Goal: Task Accomplishment & Management: Use online tool/utility

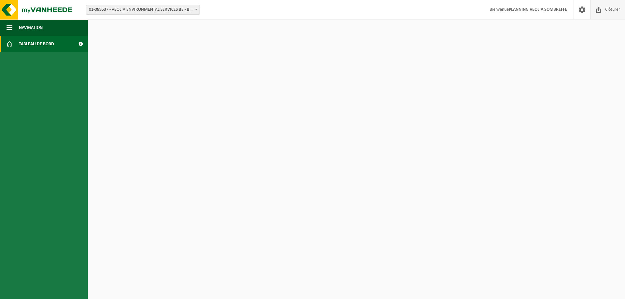
click at [608, 10] on span "Clôturer" at bounding box center [613, 9] width 18 height 19
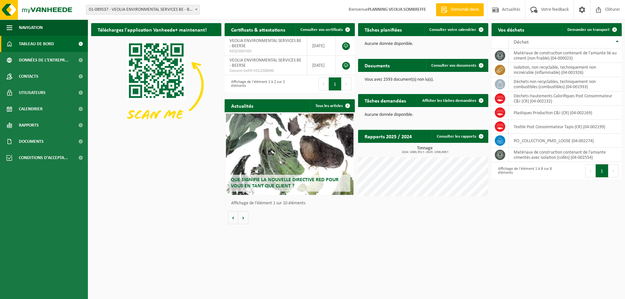
click at [146, 11] on span "01-089537 - VEOLIA ENVIRONMENTAL SERVICES BE - BEERSE" at bounding box center [142, 9] width 113 height 9
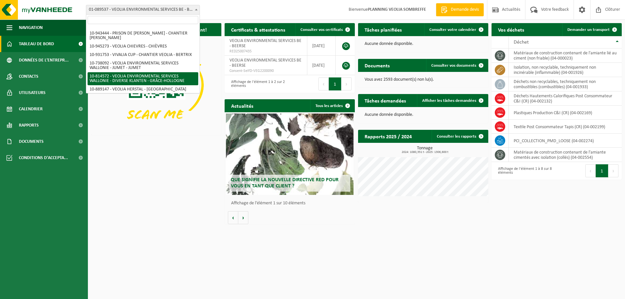
scroll to position [479, 0]
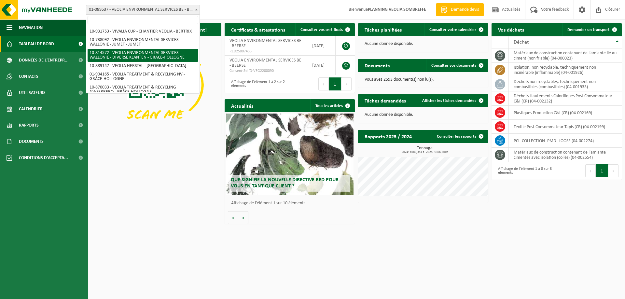
select select "37628"
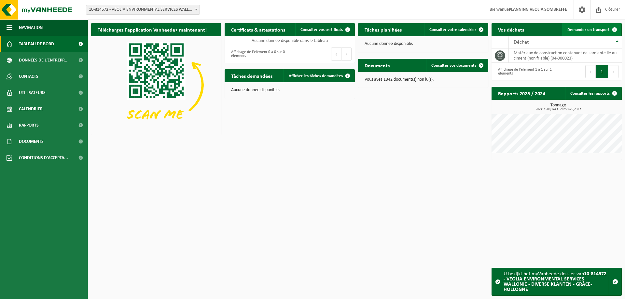
click at [589, 31] on span "Demander un transport" at bounding box center [589, 30] width 42 height 4
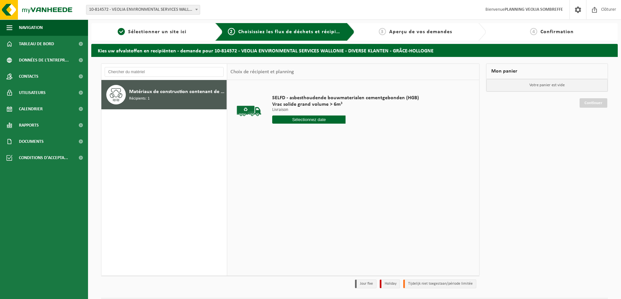
click at [290, 121] on input "text" at bounding box center [308, 120] width 73 height 8
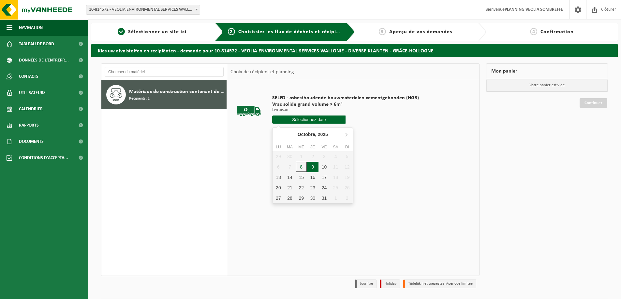
click at [311, 167] on div "9" at bounding box center [312, 167] width 11 height 10
type input "à partir de [DATE]"
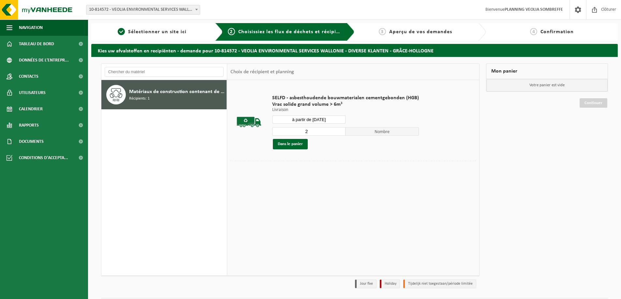
type input "2"
click at [339, 130] on input "2" at bounding box center [308, 131] width 73 height 8
click at [296, 145] on button "Dans le panier" at bounding box center [290, 144] width 35 height 10
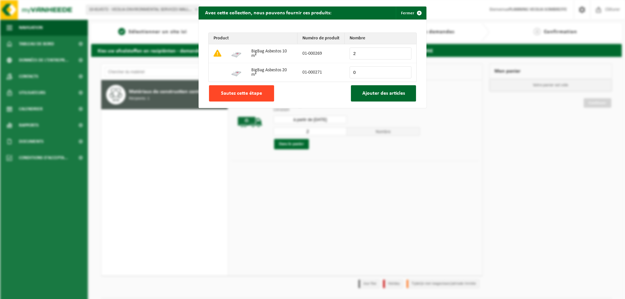
click at [244, 93] on span "Sautez cette étape" at bounding box center [241, 93] width 41 height 5
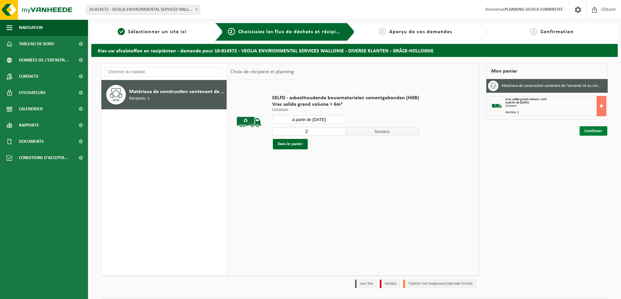
click at [587, 131] on link "Continuer" at bounding box center [593, 130] width 28 height 9
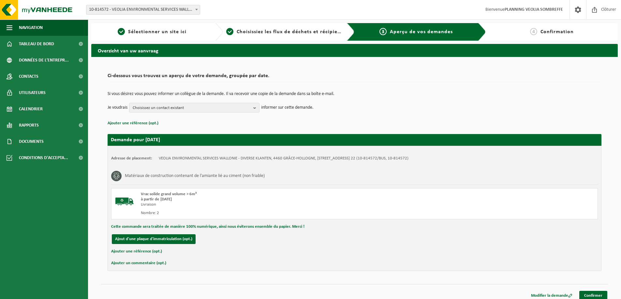
scroll to position [5, 0]
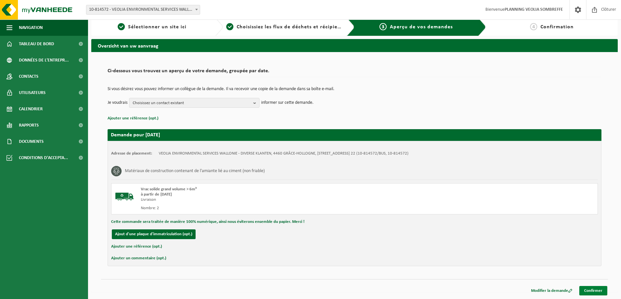
click at [590, 291] on link "Confirmer" at bounding box center [593, 290] width 28 height 9
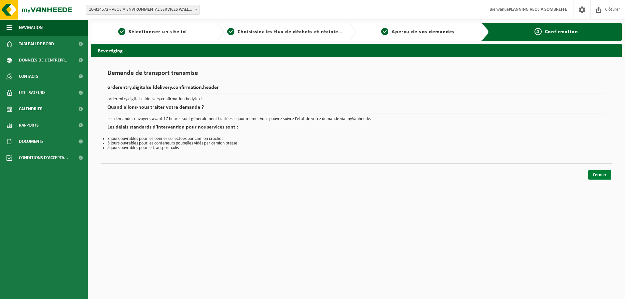
click at [603, 174] on link "Fermer" at bounding box center [600, 174] width 23 height 9
